Goal: Task Accomplishment & Management: Use online tool/utility

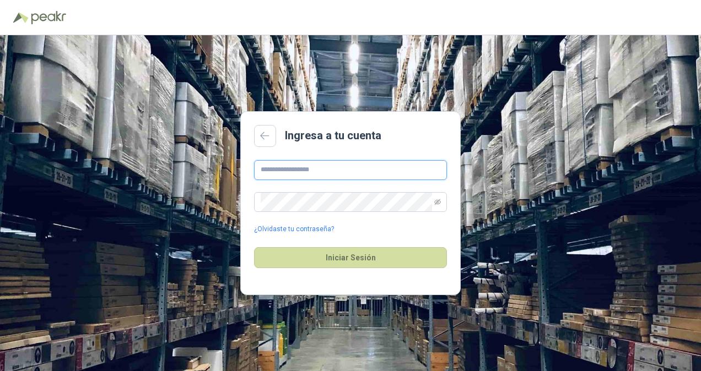
click at [310, 167] on input "text" at bounding box center [350, 170] width 193 height 20
paste input "**********"
type input "**********"
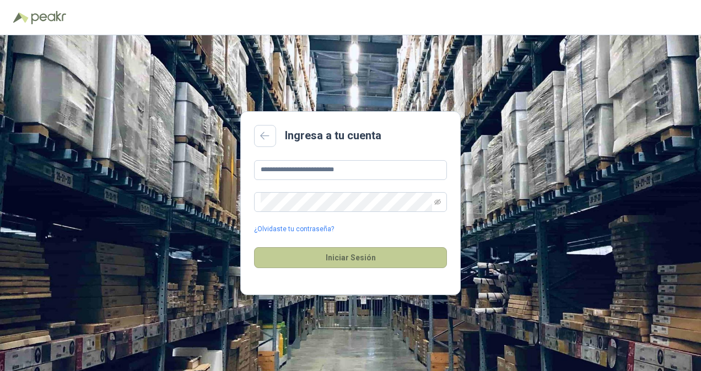
click at [309, 254] on button "Iniciar Sesión" at bounding box center [350, 257] width 193 height 21
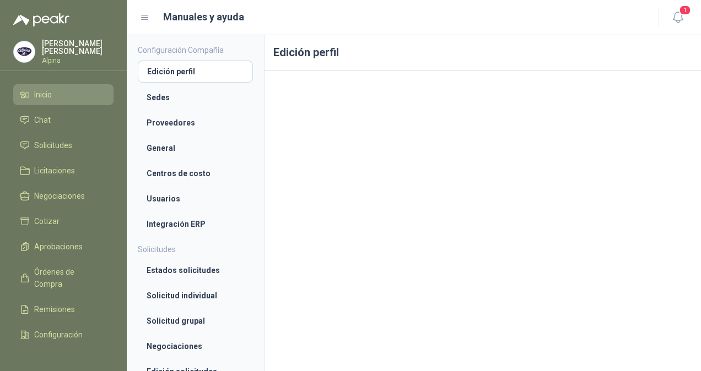
click at [46, 96] on span "Inicio" at bounding box center [43, 95] width 18 height 12
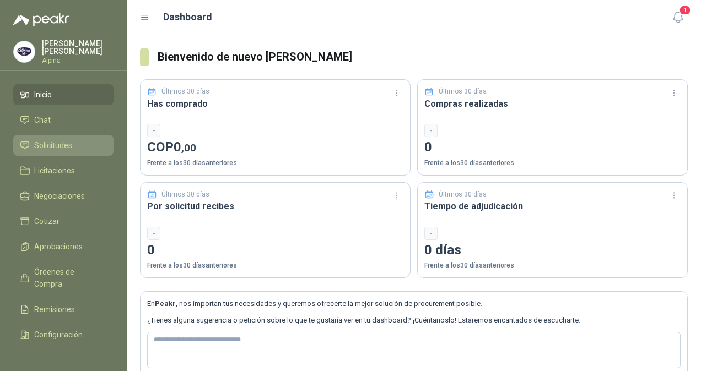
click at [55, 143] on span "Solicitudes" at bounding box center [53, 145] width 38 height 12
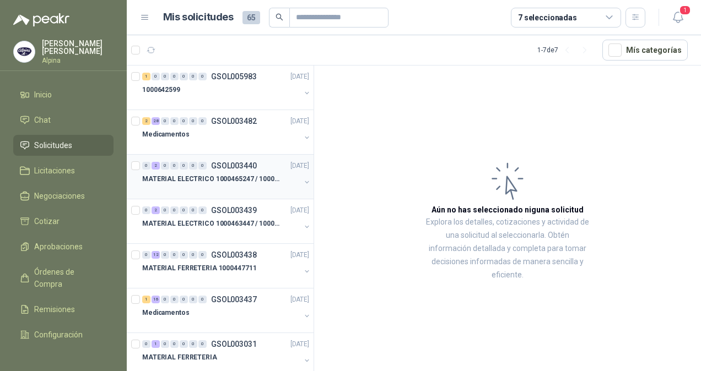
scroll to position [17, 0]
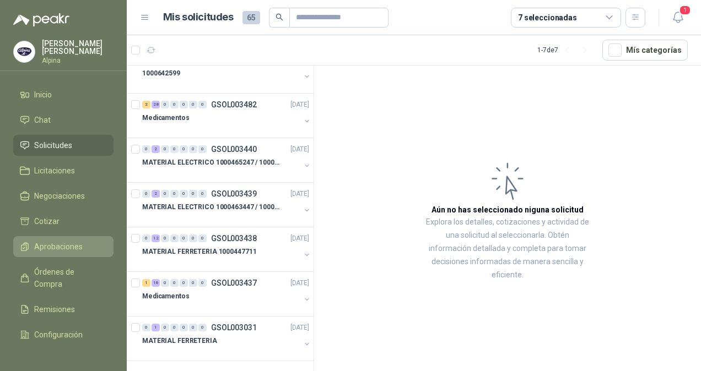
click at [56, 247] on span "Aprobaciones" at bounding box center [58, 247] width 48 height 12
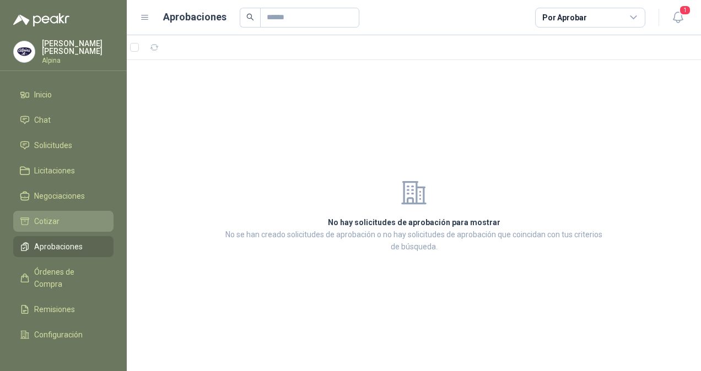
click at [57, 225] on link "Cotizar" at bounding box center [63, 221] width 100 height 21
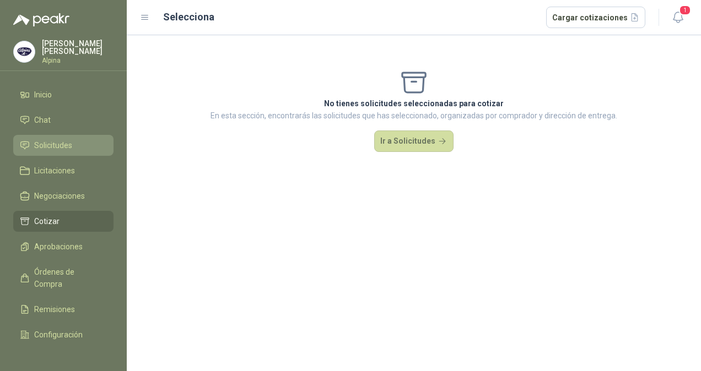
click at [52, 140] on span "Solicitudes" at bounding box center [53, 145] width 38 height 12
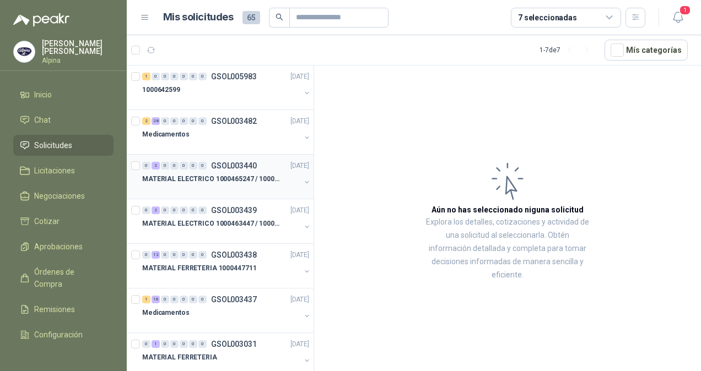
click at [211, 186] on div at bounding box center [221, 190] width 158 height 9
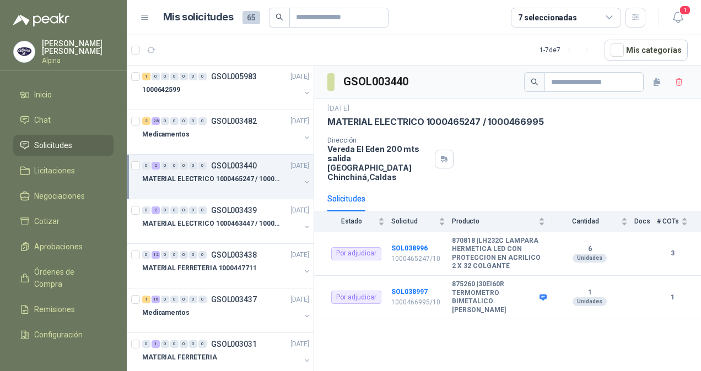
click at [661, 150] on div "Dirección Vereda El Eden 200 mts salida Manizales Chinchiná , [GEOGRAPHIC_DATA]" at bounding box center [507, 159] width 360 height 45
click at [302, 93] on button "button" at bounding box center [306, 93] width 9 height 9
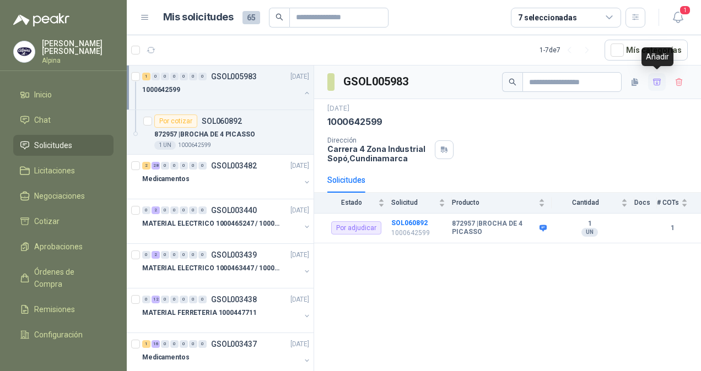
click at [655, 80] on icon "button" at bounding box center [656, 82] width 9 height 9
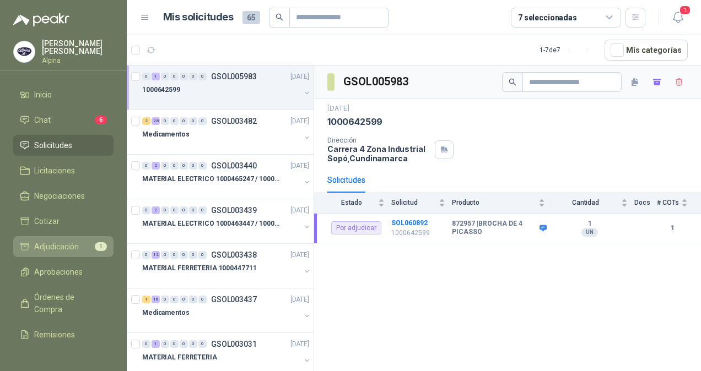
click at [57, 242] on span "Adjudicación" at bounding box center [56, 247] width 45 height 12
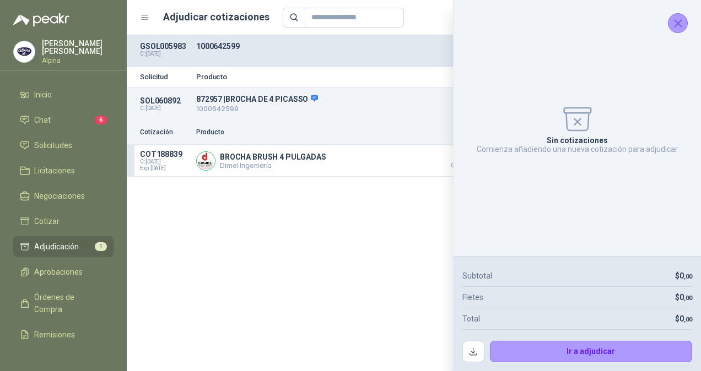
click at [676, 23] on icon "Cerrar" at bounding box center [678, 24] width 14 height 14
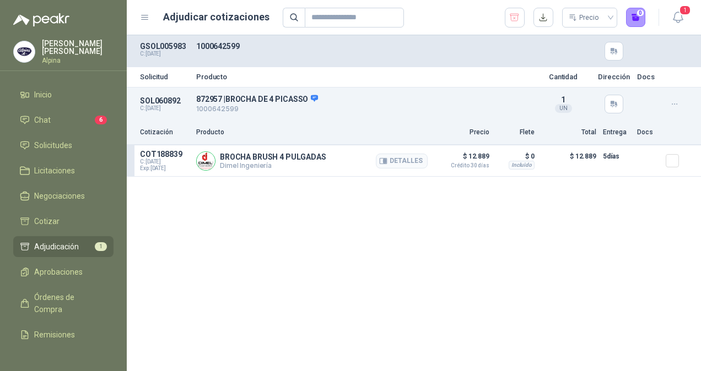
click at [163, 161] on span "C: 15/10/2025" at bounding box center [165, 162] width 50 height 7
click at [330, 119] on div "SOL060892 C: 15/10/2025 872957 | BROCHA DE 4 PICASSO 1000642599 Detalles 1 UN" at bounding box center [414, 104] width 574 height 33
click at [388, 109] on p "1000642599" at bounding box center [362, 109] width 333 height 10
click at [636, 14] on button "1" at bounding box center [636, 18] width 20 height 20
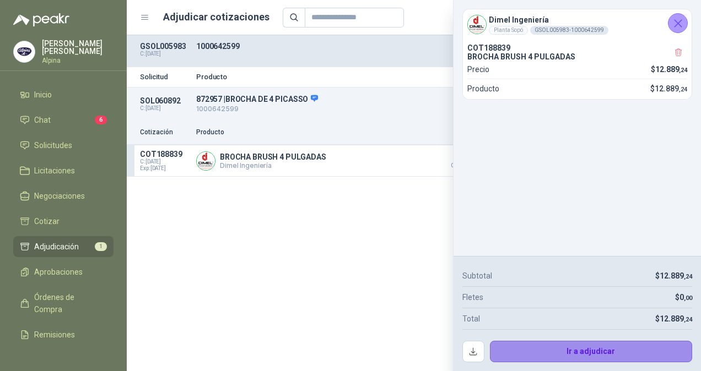
click at [584, 352] on button "Ir a adjudicar" at bounding box center [591, 352] width 203 height 22
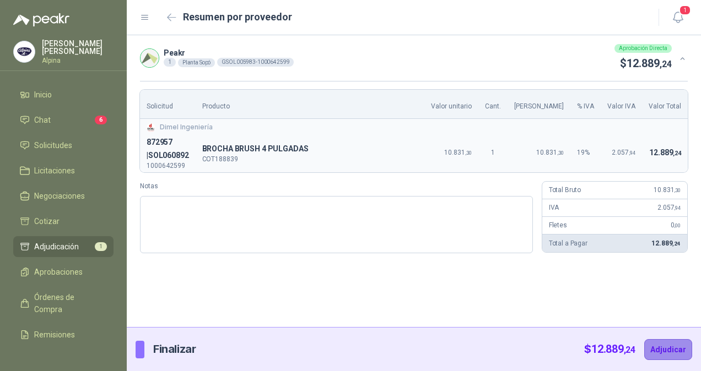
click at [665, 351] on button "Adjudicar" at bounding box center [668, 349] width 48 height 21
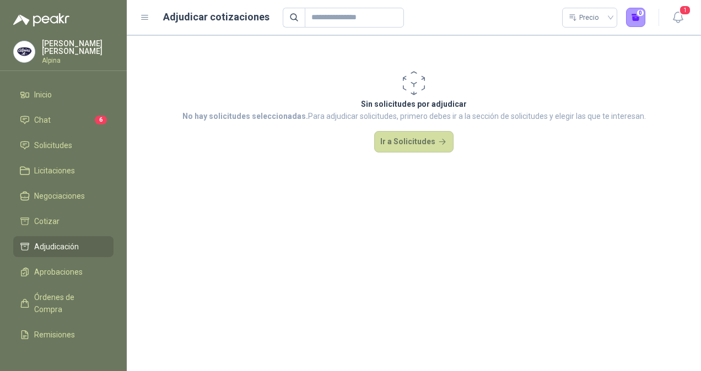
click at [45, 243] on span "Adjudicación" at bounding box center [56, 247] width 45 height 12
click at [58, 143] on span "Solicitudes" at bounding box center [53, 145] width 38 height 12
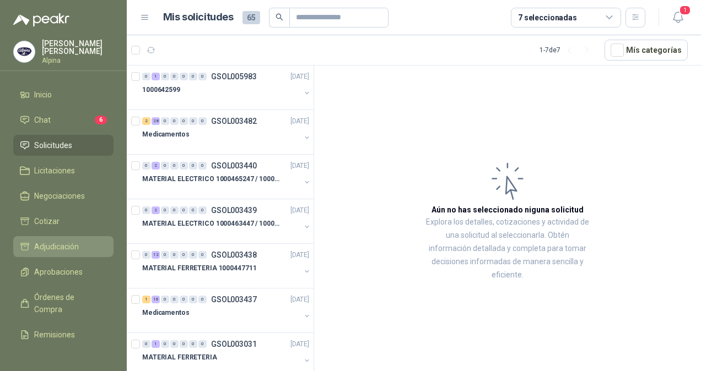
click at [51, 243] on span "Adjudicación" at bounding box center [56, 247] width 45 height 12
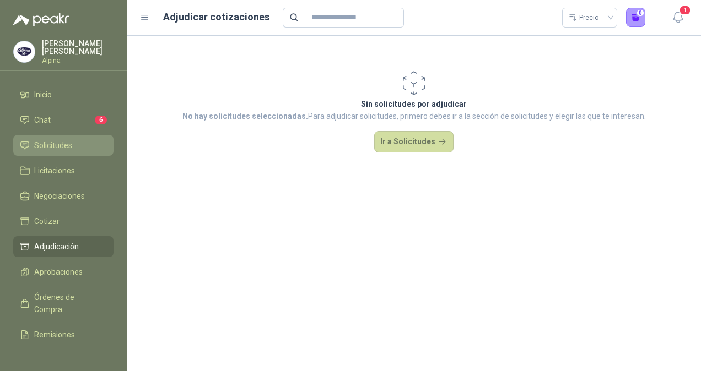
click at [47, 146] on span "Solicitudes" at bounding box center [53, 145] width 38 height 12
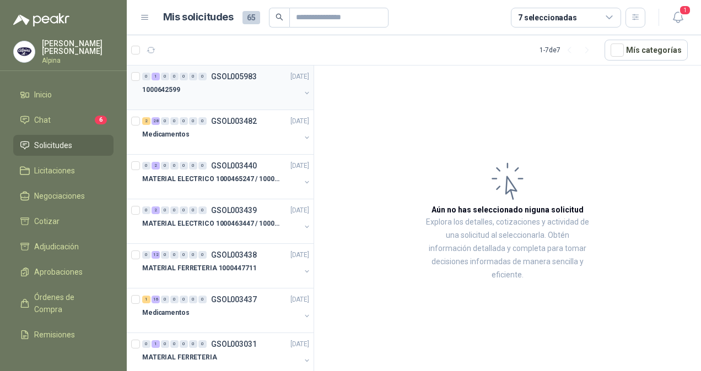
click at [225, 93] on div "1000642599" at bounding box center [221, 89] width 158 height 13
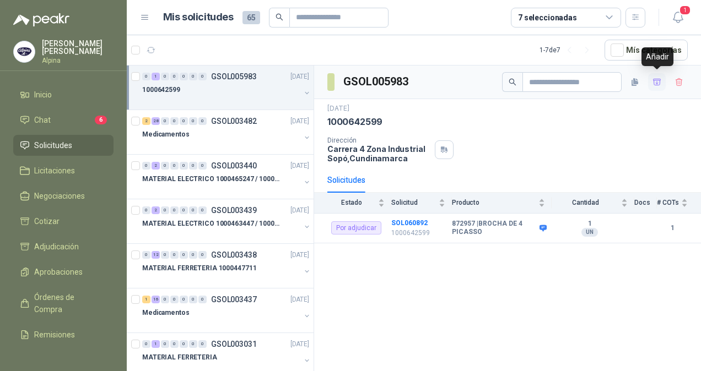
click at [655, 82] on icon "button" at bounding box center [657, 82] width 8 height 6
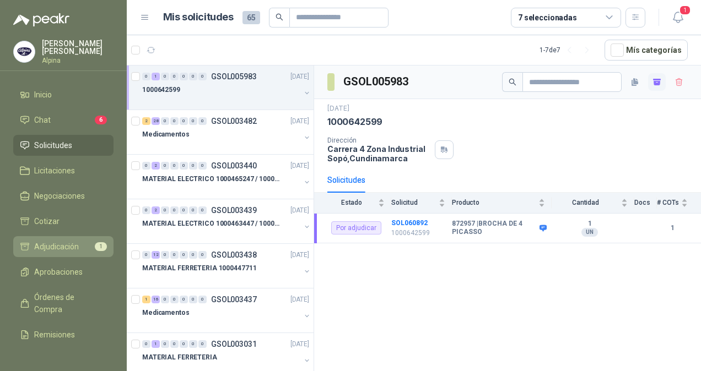
click at [50, 241] on span "Adjudicación" at bounding box center [56, 247] width 45 height 12
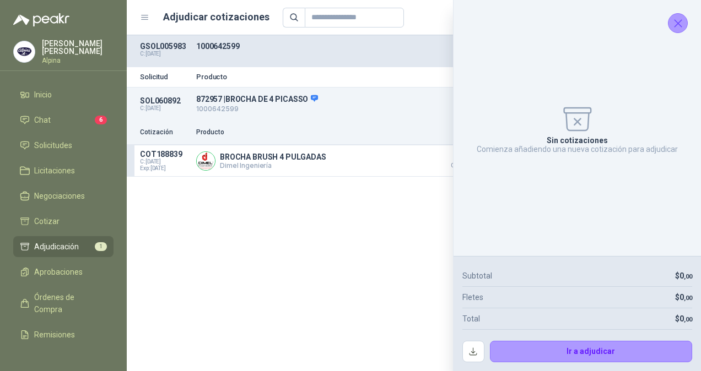
click at [680, 19] on icon "Cerrar" at bounding box center [678, 24] width 14 height 14
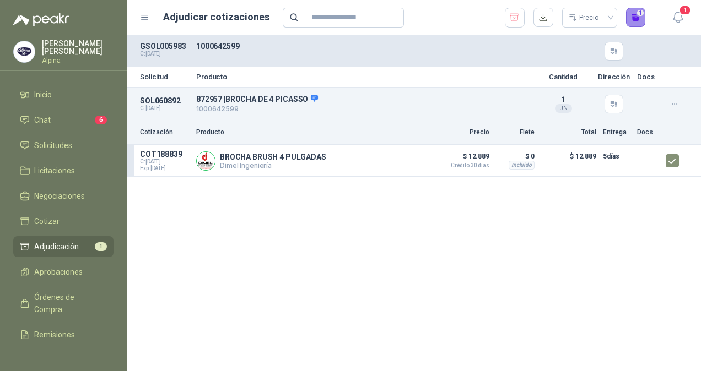
click at [633, 18] on button "1" at bounding box center [636, 18] width 20 height 20
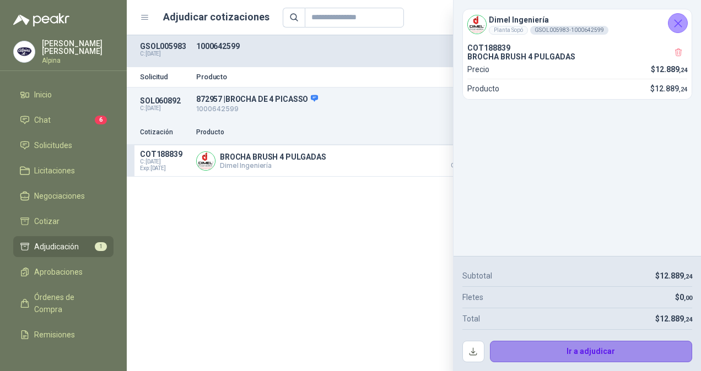
click at [609, 349] on button "Ir a adjudicar" at bounding box center [591, 352] width 203 height 22
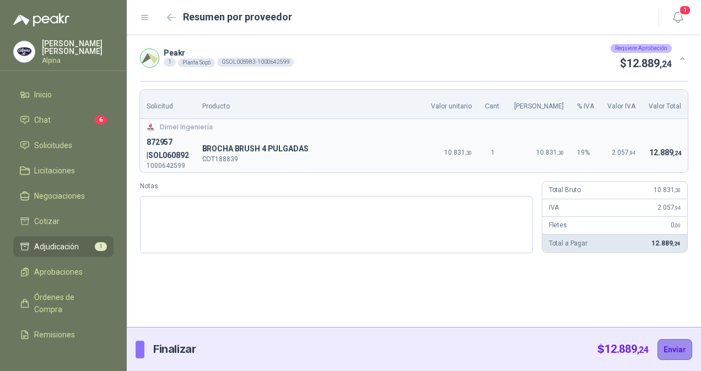
click at [676, 352] on button "Enviar" at bounding box center [674, 349] width 35 height 21
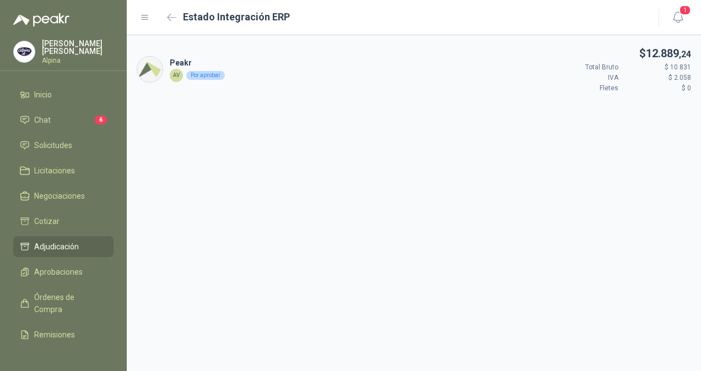
click at [666, 177] on div "Peakr AV Por aprobar $ 12.889 ,24 Total Bruto $ 10.831 IVA $ 2.058 Fletes $ 0" at bounding box center [414, 203] width 574 height 336
click at [648, 146] on div "Peakr AV Por aprobar $ 12.889 ,24 Total Bruto $ 10.831 IVA $ 2.058 Fletes $ 0" at bounding box center [414, 203] width 574 height 336
drag, startPoint x: 650, startPoint y: 146, endPoint x: 640, endPoint y: 148, distance: 10.1
click at [650, 146] on div "Peakr AV Por aprobar $ 12.889 ,24 Total Bruto $ 10.831 IVA $ 2.058 Fletes $ 0" at bounding box center [414, 203] width 574 height 336
click at [636, 154] on div "Peakr AV Por aprobar $ 12.889 ,24 Total Bruto $ 10.831 IVA $ 2.058 Fletes $ 0" at bounding box center [414, 203] width 574 height 336
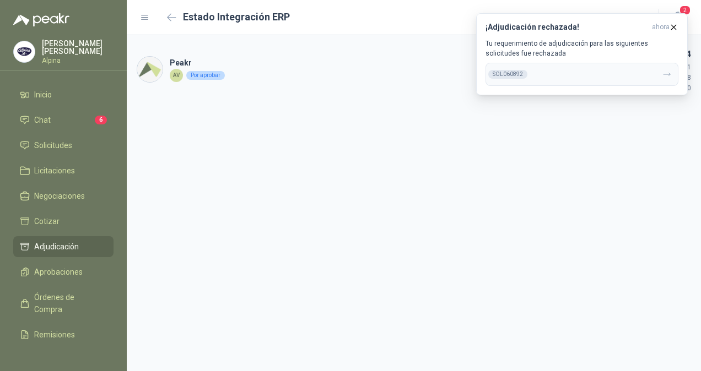
click at [657, 177] on div "Peakr AV Por aprobar $ 12.889 ,24 Total Bruto $ 10.831 IVA $ 2.058 Fletes $ 0" at bounding box center [414, 203] width 574 height 336
click at [42, 143] on span "Solicitudes" at bounding box center [53, 145] width 38 height 12
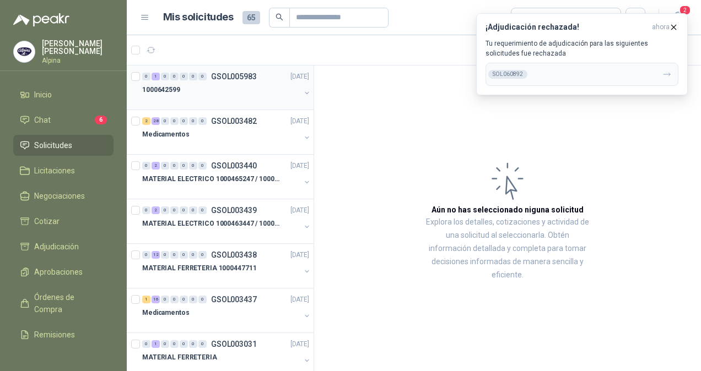
click at [250, 90] on div "1000642599" at bounding box center [221, 89] width 158 height 13
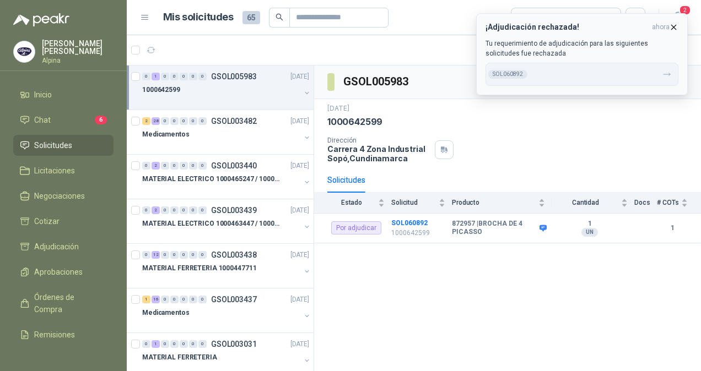
click at [677, 28] on icon "button" at bounding box center [673, 27] width 9 height 9
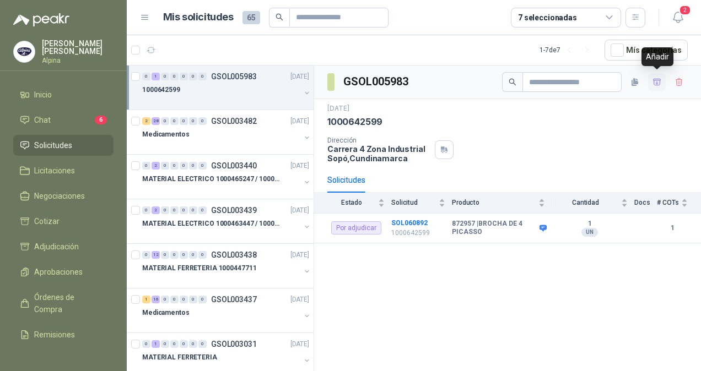
click at [659, 79] on icon "button" at bounding box center [657, 82] width 8 height 6
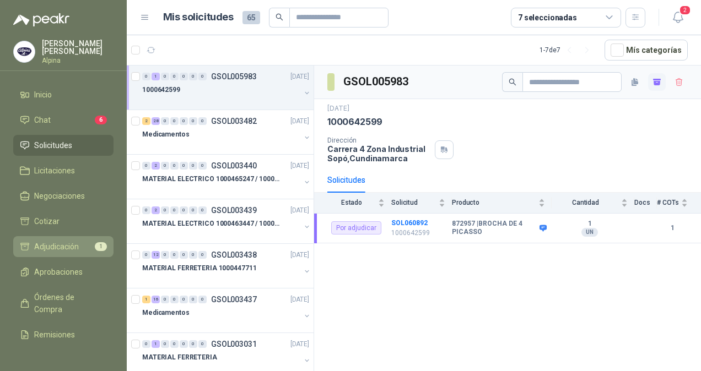
click at [51, 246] on span "Adjudicación" at bounding box center [56, 247] width 45 height 12
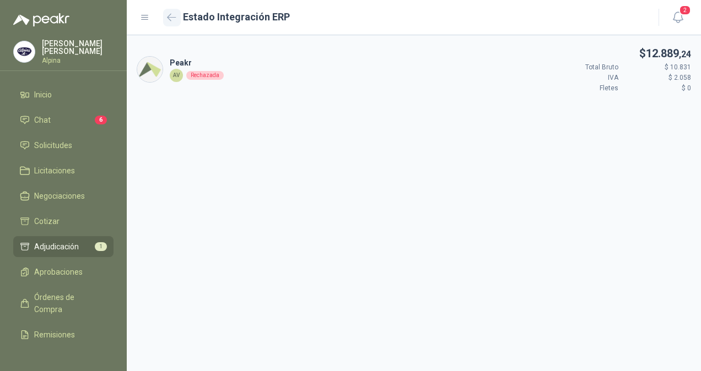
click at [168, 17] on icon "button" at bounding box center [171, 17] width 8 height 7
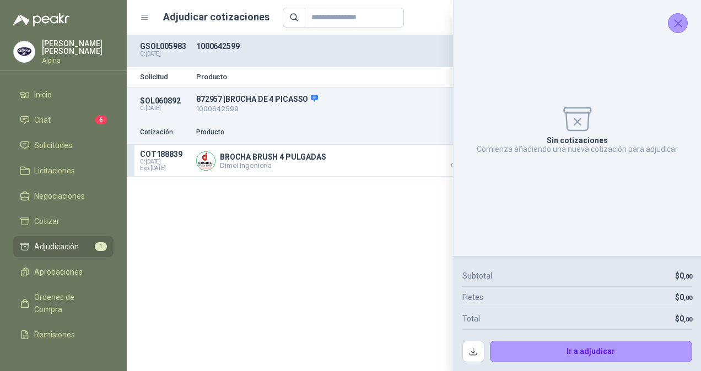
click at [681, 24] on icon "Cerrar" at bounding box center [678, 24] width 14 height 14
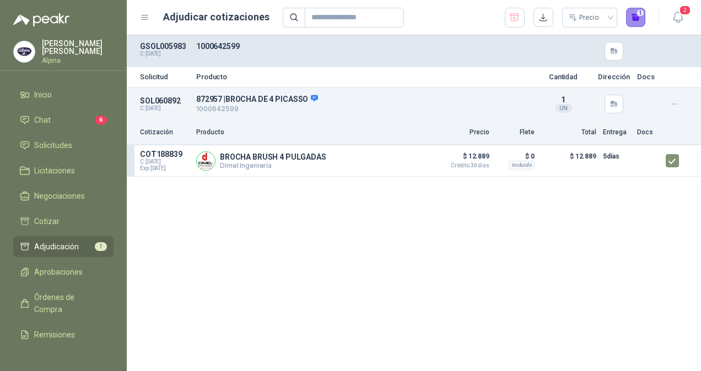
click at [636, 15] on button "1" at bounding box center [636, 18] width 20 height 20
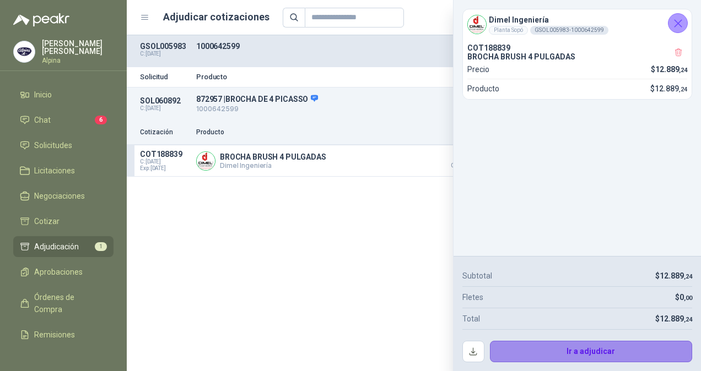
click at [612, 355] on button "Ir a adjudicar" at bounding box center [591, 352] width 203 height 22
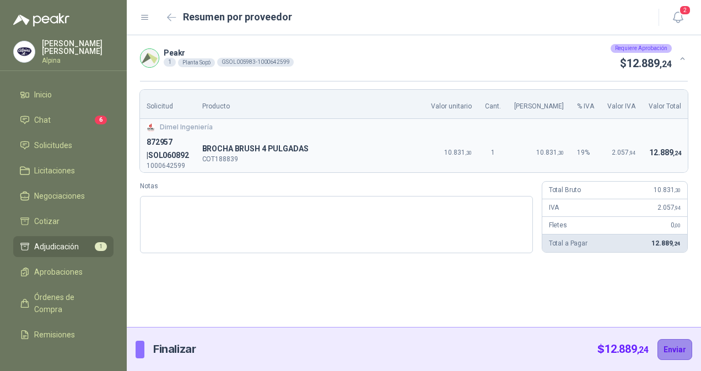
click at [681, 352] on button "Enviar" at bounding box center [674, 349] width 35 height 21
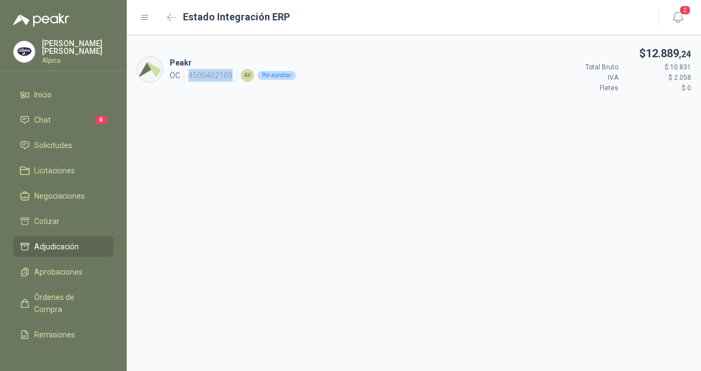
drag, startPoint x: 187, startPoint y: 75, endPoint x: 232, endPoint y: 77, distance: 45.7
click at [232, 77] on div "4500402109" at bounding box center [210, 75] width 54 height 13
copy div "4500402109"
